Goal: Download file/media

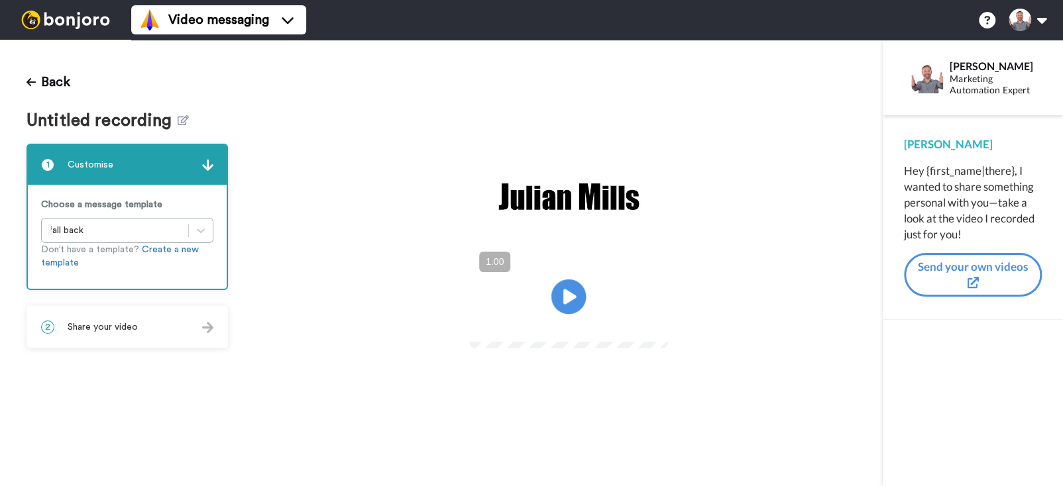
click at [565, 299] on icon "Play/Pause" at bounding box center [568, 296] width 35 height 63
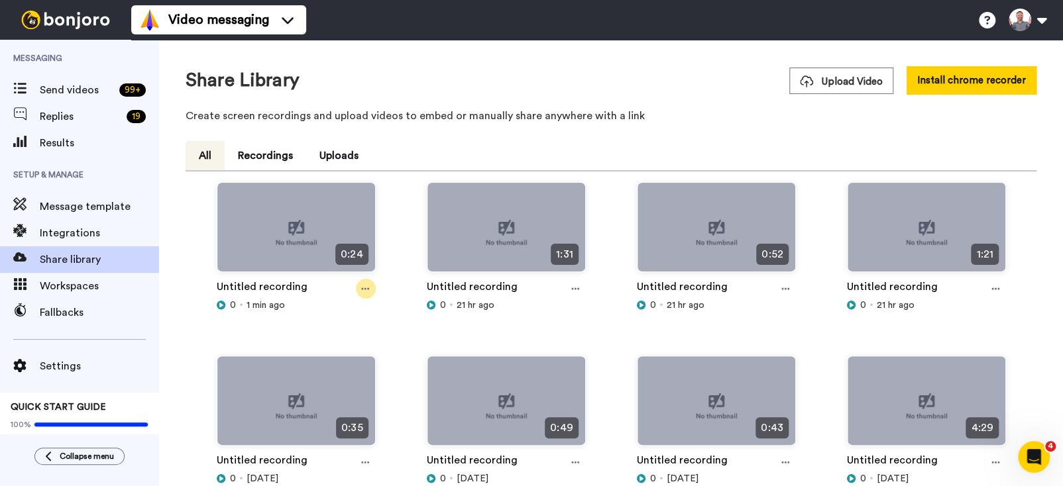
click at [359, 292] on div at bounding box center [366, 289] width 20 height 20
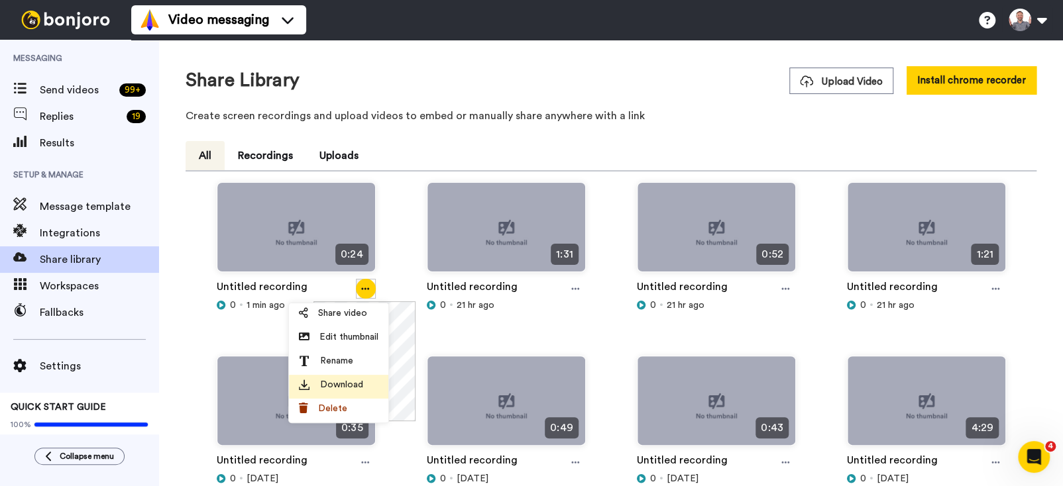
click at [341, 382] on span "Download" at bounding box center [341, 384] width 43 height 13
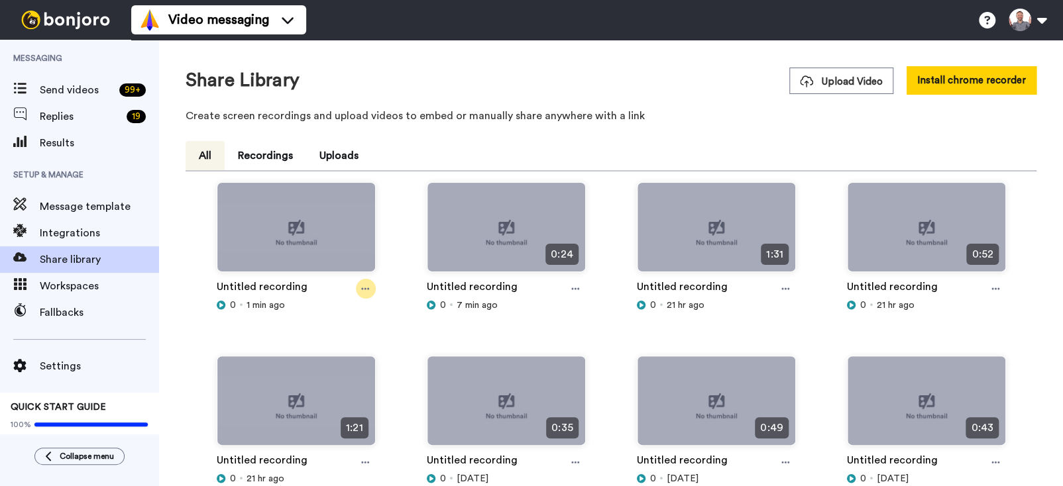
click at [365, 290] on icon at bounding box center [365, 288] width 8 height 9
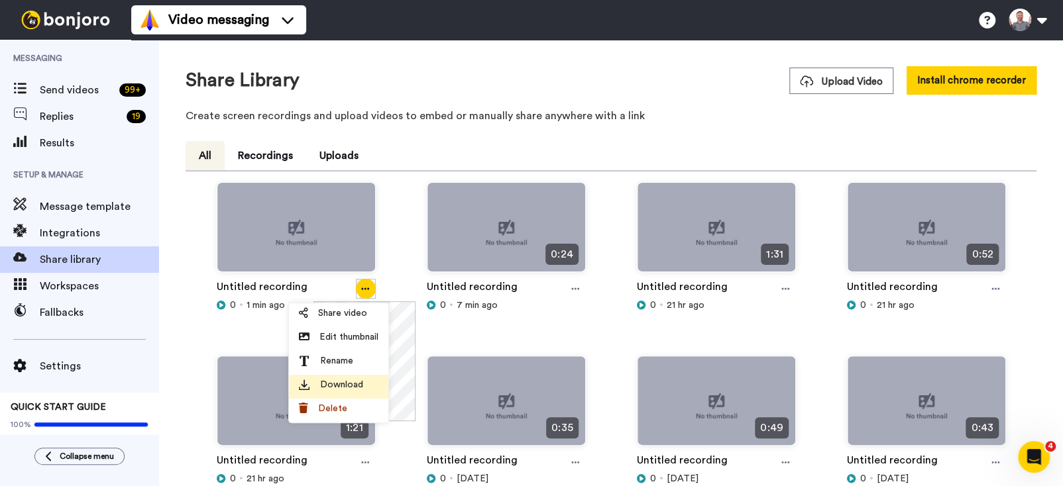
click at [344, 387] on span "Download" at bounding box center [341, 384] width 43 height 13
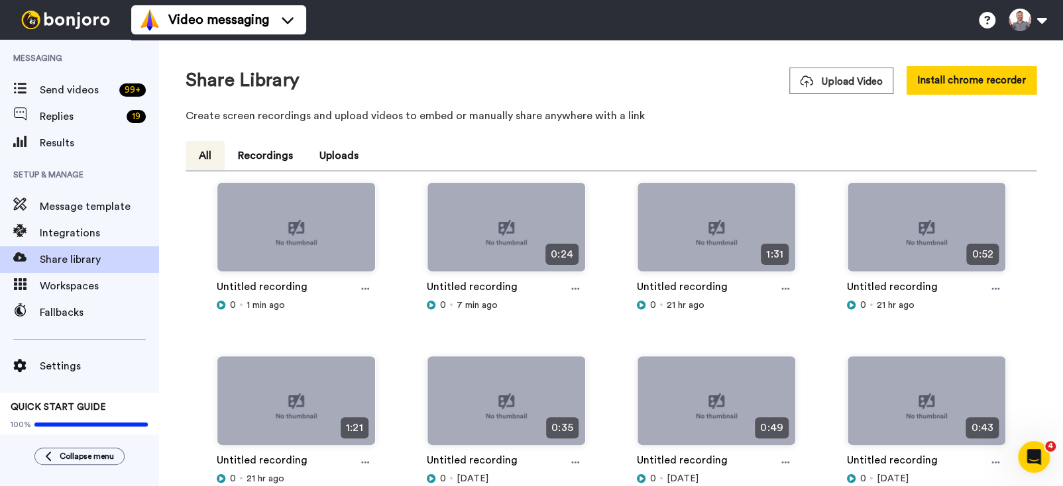
click at [956, 3] on div "Video messaging Help docs Settings" at bounding box center [597, 20] width 932 height 40
click at [365, 288] on icon at bounding box center [365, 288] width 8 height 9
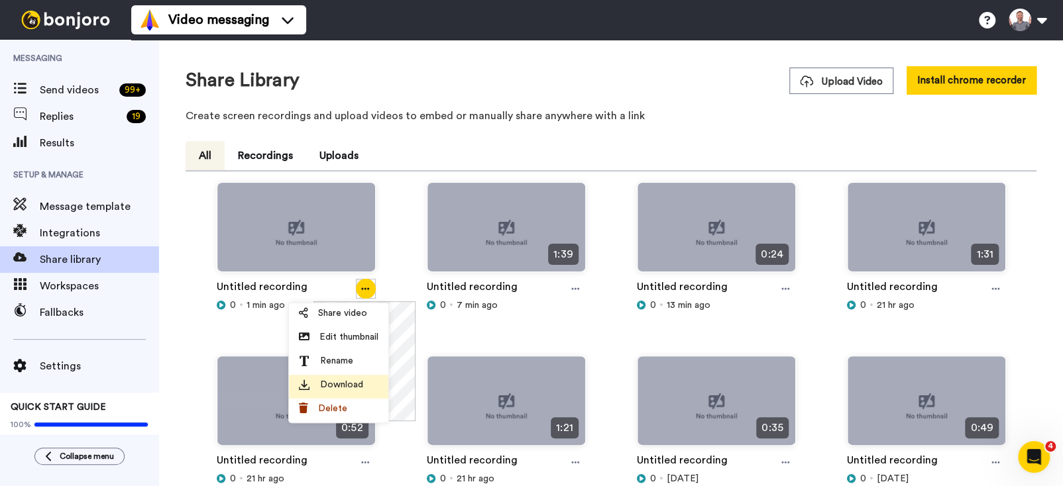
click at [342, 382] on span "Download" at bounding box center [341, 384] width 43 height 13
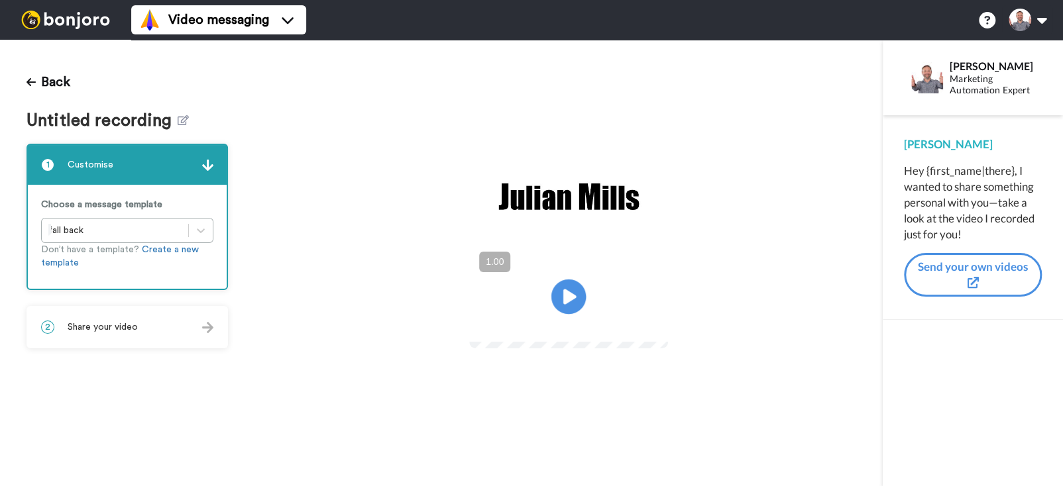
click at [582, 302] on icon at bounding box center [568, 296] width 35 height 35
click at [556, 291] on icon at bounding box center [568, 296] width 35 height 35
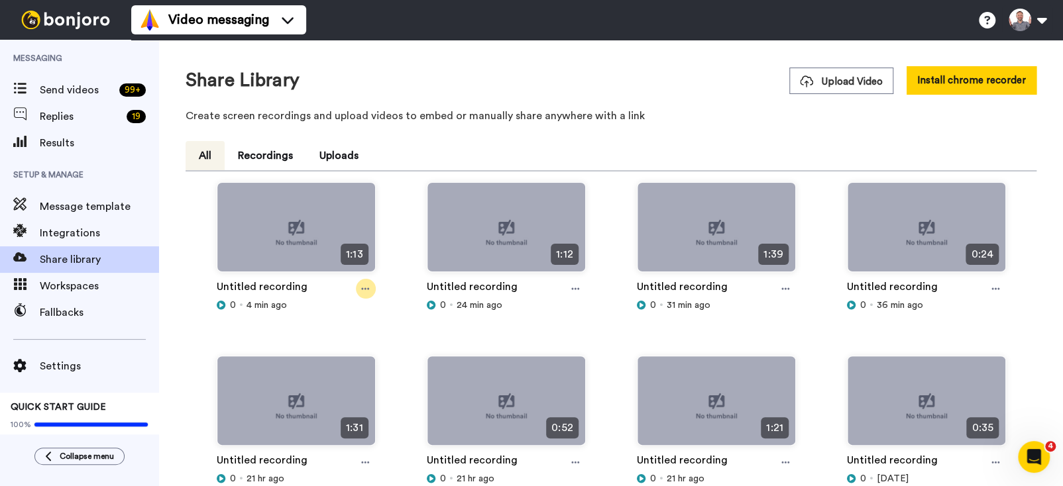
click at [370, 290] on div at bounding box center [366, 289] width 20 height 20
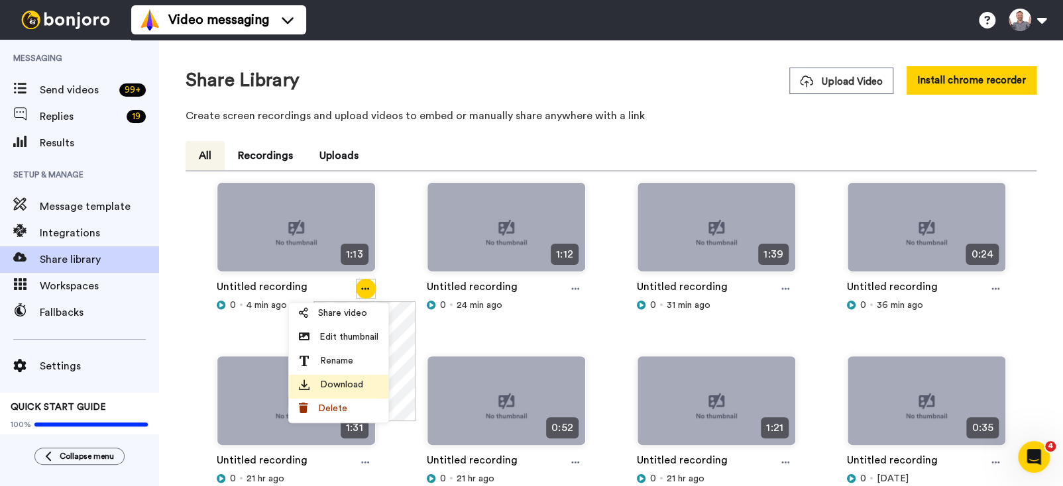
click at [344, 382] on span "Download" at bounding box center [341, 384] width 43 height 13
